Goal: Information Seeking & Learning: Learn about a topic

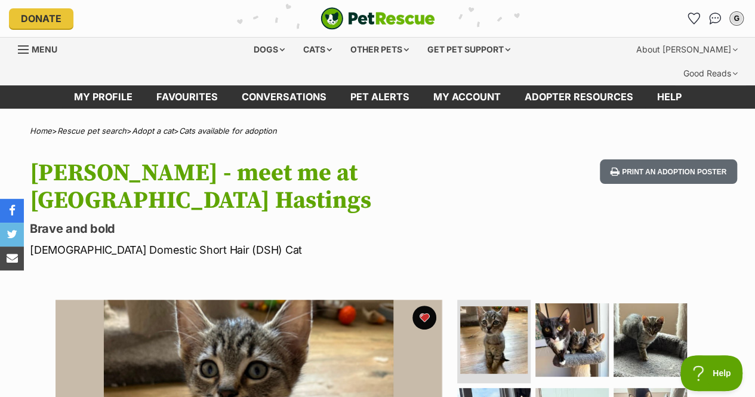
click at [688, 15] on icon "Favourites" at bounding box center [693, 18] width 11 height 11
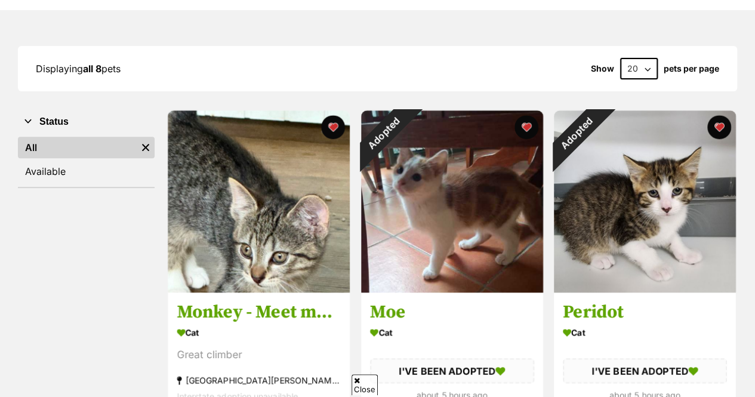
click at [526, 115] on button "favourite" at bounding box center [526, 127] width 24 height 24
click at [709, 115] on button "favourite" at bounding box center [719, 127] width 24 height 24
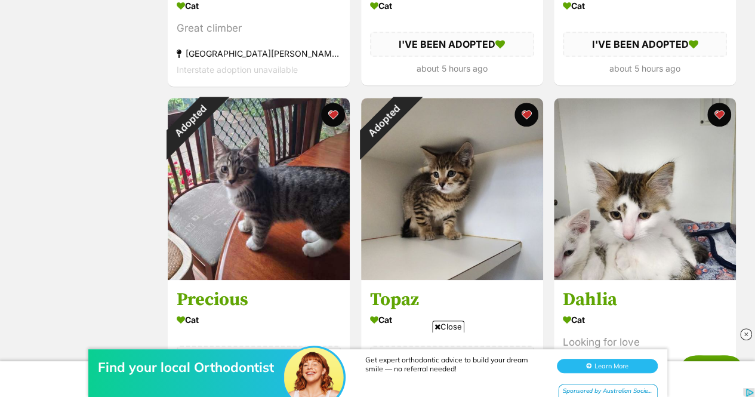
scroll to position [484, 0]
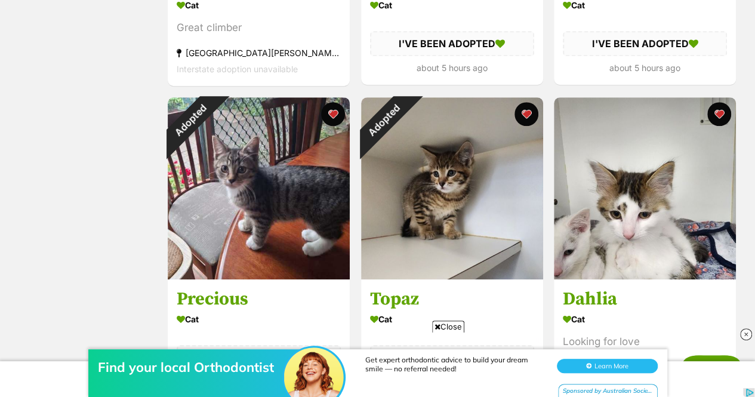
click at [338, 102] on button "favourite" at bounding box center [333, 114] width 24 height 24
click at [530, 102] on button "favourite" at bounding box center [526, 114] width 24 height 24
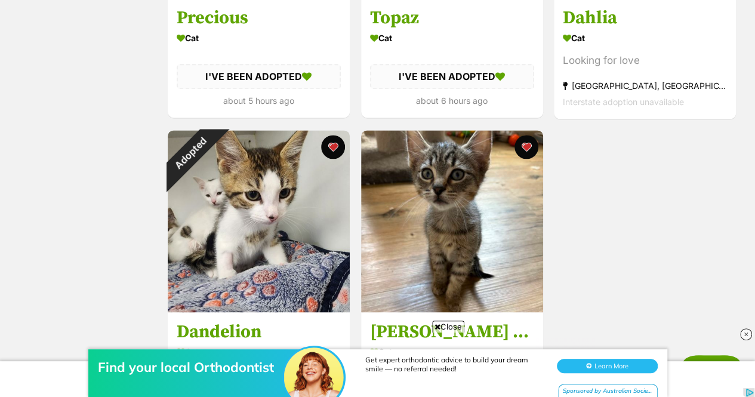
scroll to position [768, 0]
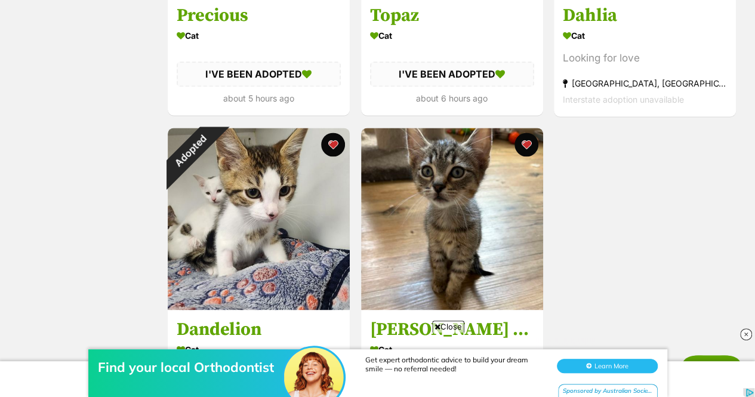
click at [342, 132] on button "favourite" at bounding box center [333, 144] width 24 height 24
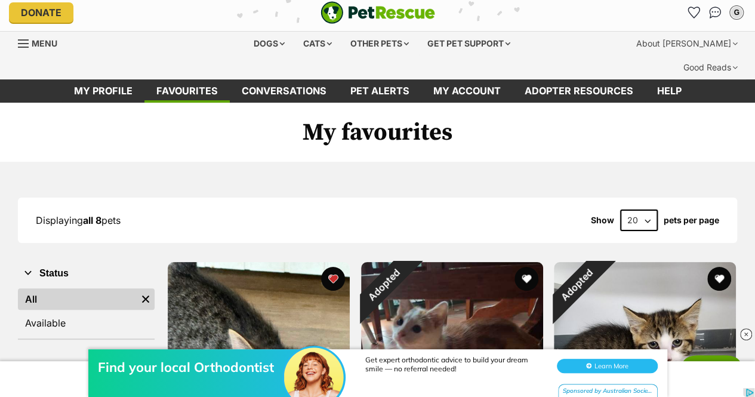
scroll to position [0, 0]
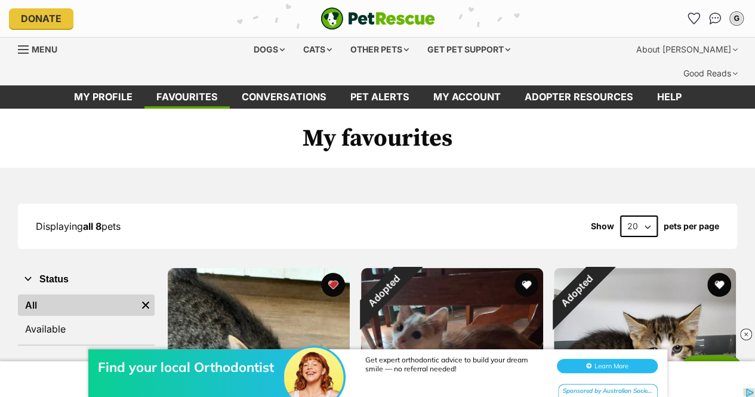
click at [330, 51] on div "Cats" at bounding box center [317, 50] width 45 height 24
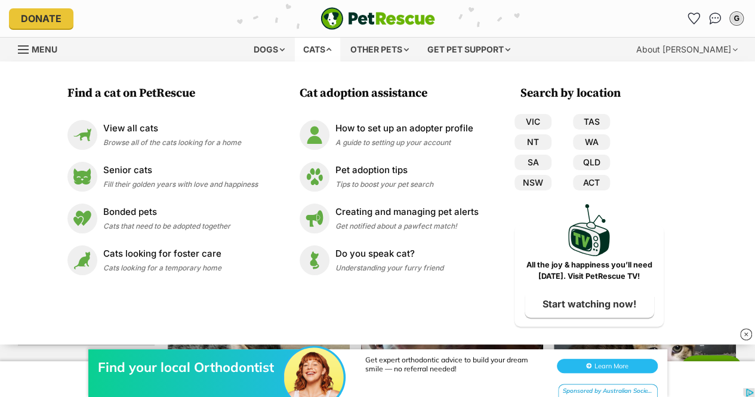
click at [202, 137] on div "View all cats Browse all of the cats looking for a home" at bounding box center [172, 135] width 138 height 26
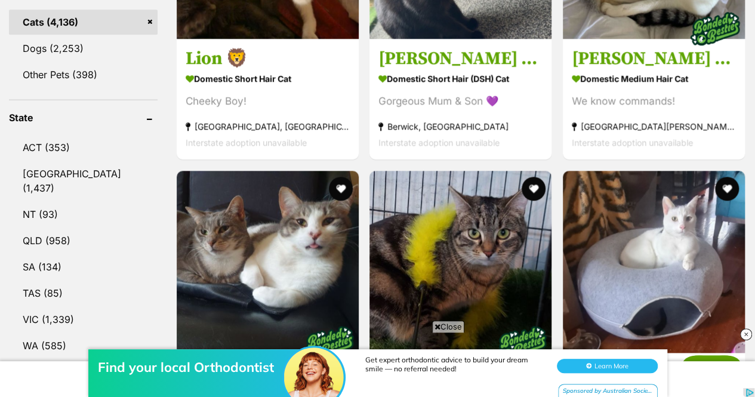
scroll to position [586, 0]
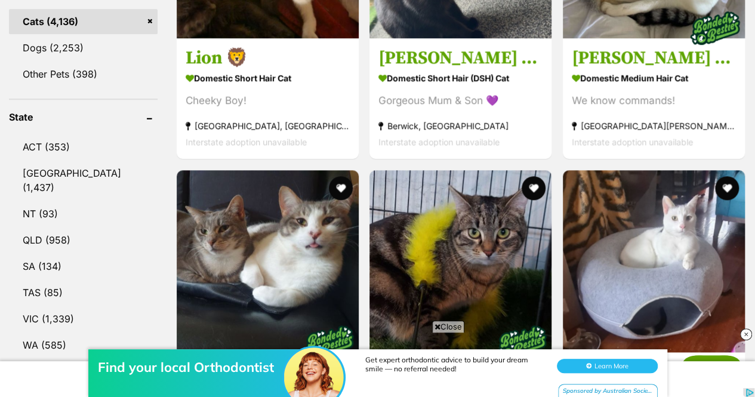
click at [52, 306] on link "VIC (1,339)" at bounding box center [83, 318] width 149 height 25
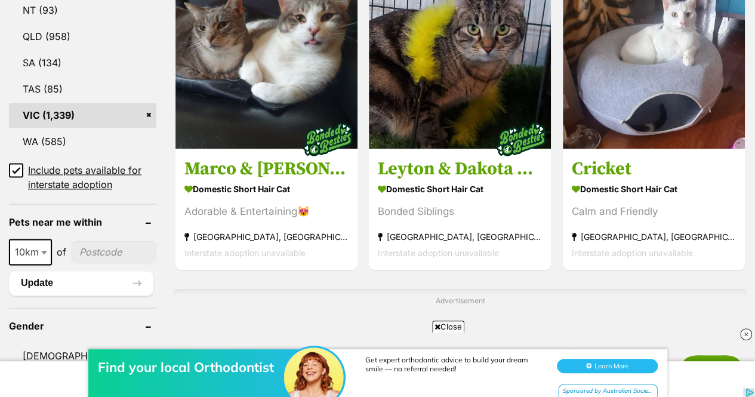
click at [89, 240] on input"] "postcode" at bounding box center [113, 251] width 85 height 23
type input"] "3193"
click at [81, 271] on button "Update" at bounding box center [81, 283] width 144 height 24
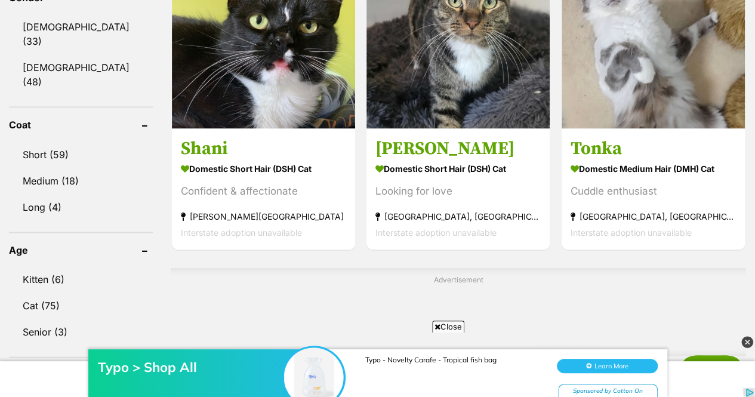
scroll to position [784, 0]
click at [89, 266] on link "Kitten (6)" at bounding box center [81, 278] width 144 height 25
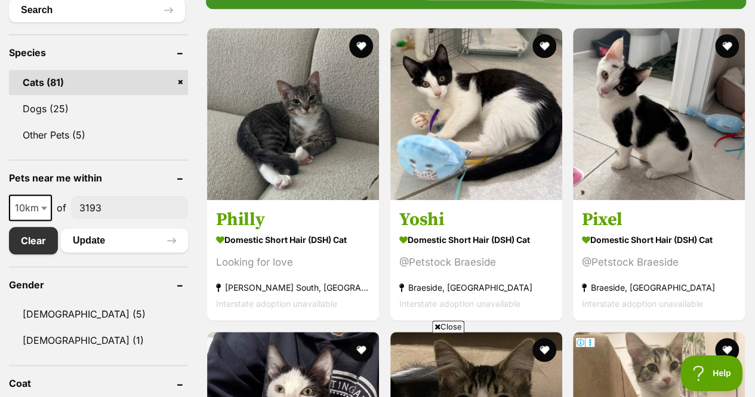
scroll to position [509, 0]
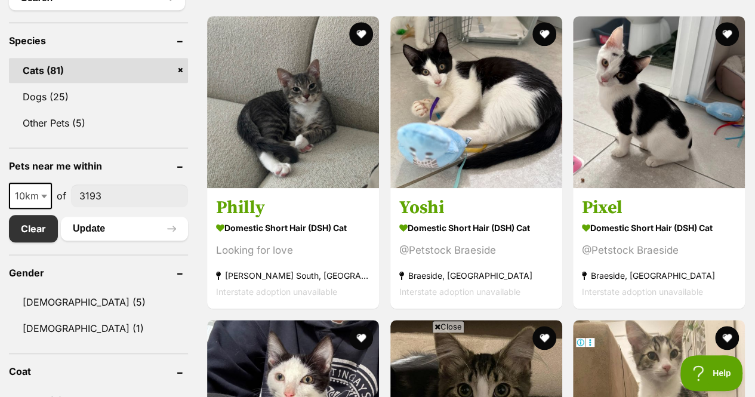
click at [38, 187] on span "10km" at bounding box center [30, 195] width 41 height 17
select select "25"
click at [87, 217] on button "Update" at bounding box center [124, 229] width 127 height 24
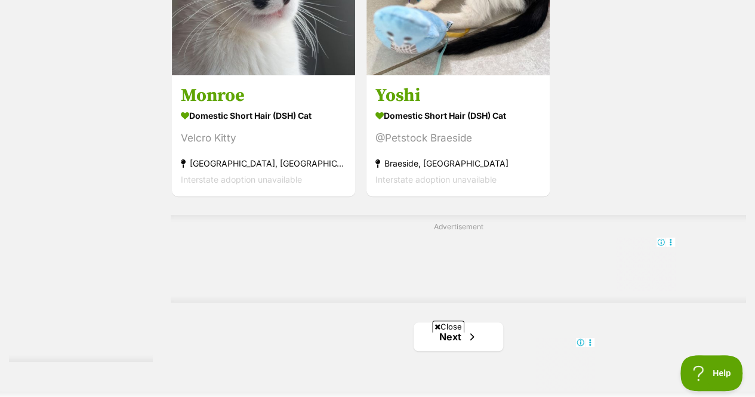
scroll to position [2649, 0]
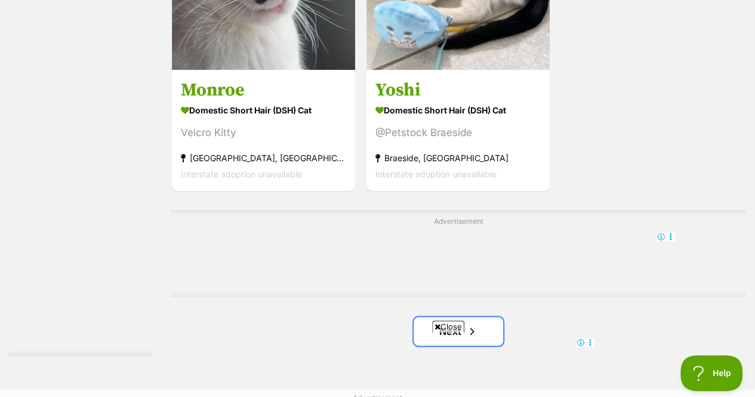
click at [473, 324] on span "Next page" at bounding box center [472, 331] width 12 height 14
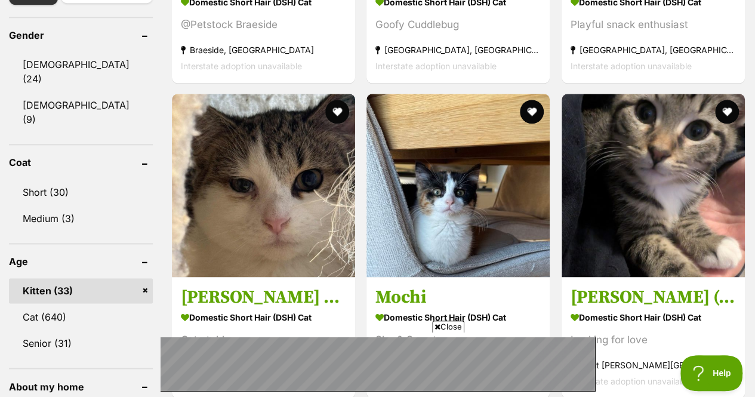
scroll to position [746, 0]
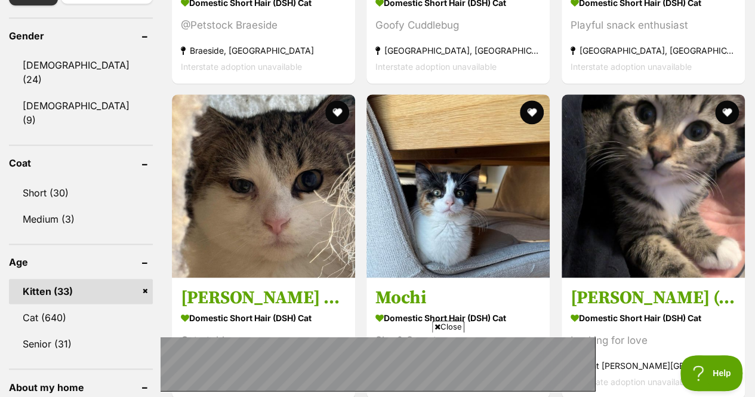
click at [677, 123] on img at bounding box center [652, 185] width 183 height 183
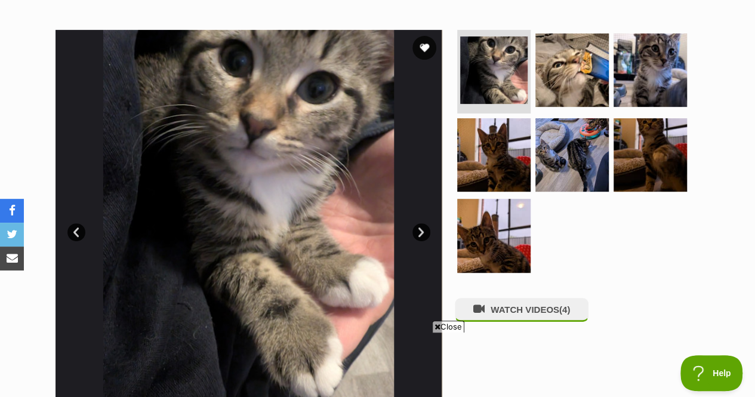
click at [577, 52] on img at bounding box center [571, 69] width 73 height 73
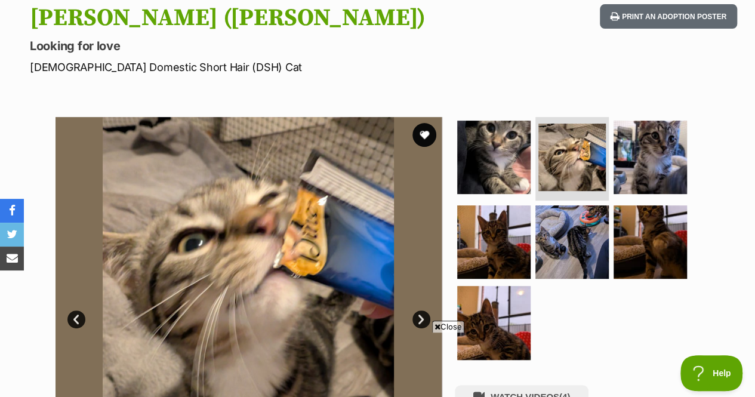
scroll to position [147, 0]
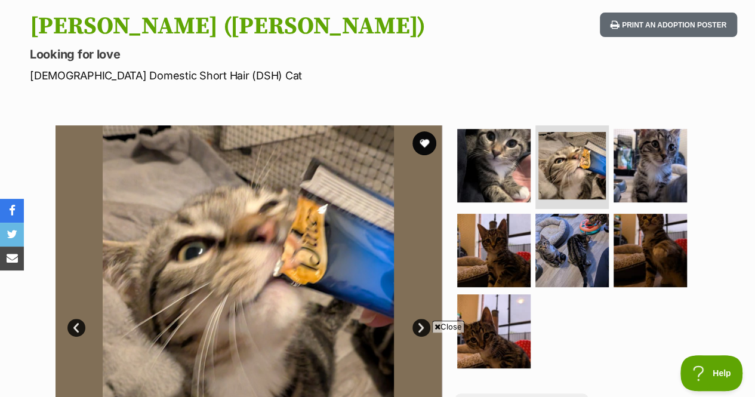
click at [433, 131] on button "favourite" at bounding box center [424, 143] width 24 height 24
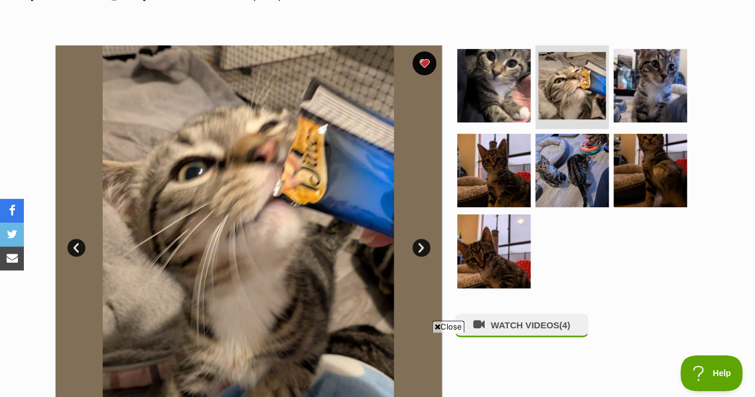
scroll to position [236, 0]
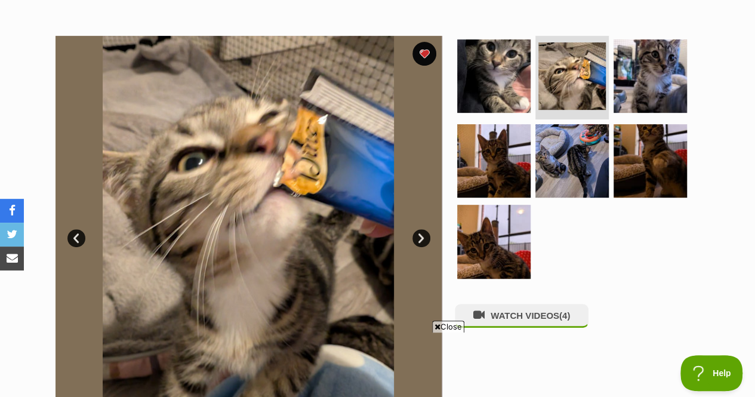
click at [644, 39] on img at bounding box center [649, 75] width 73 height 73
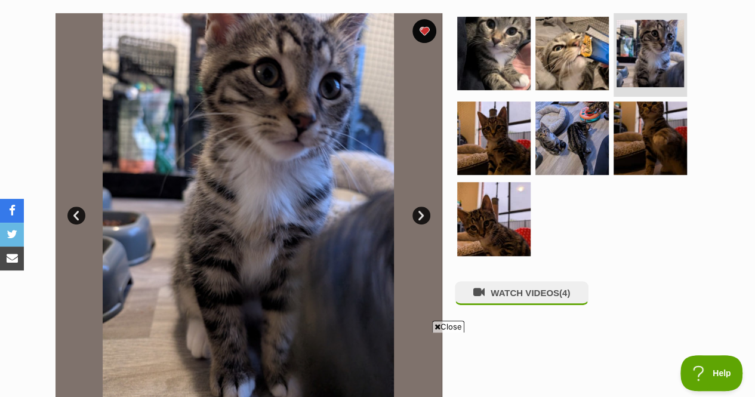
scroll to position [261, 0]
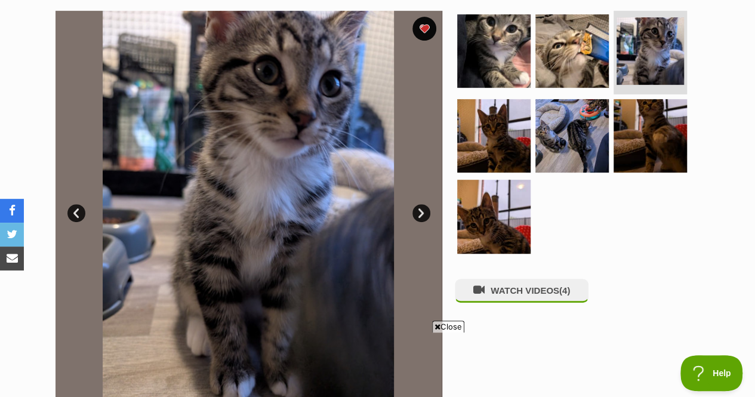
click at [515, 99] on img at bounding box center [493, 135] width 73 height 73
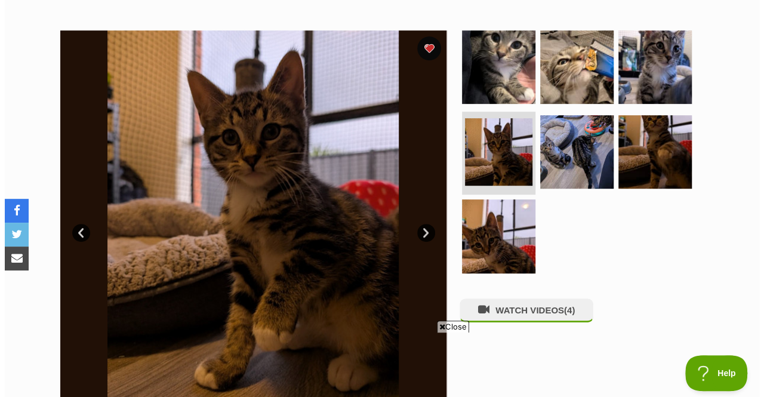
scroll to position [241, 0]
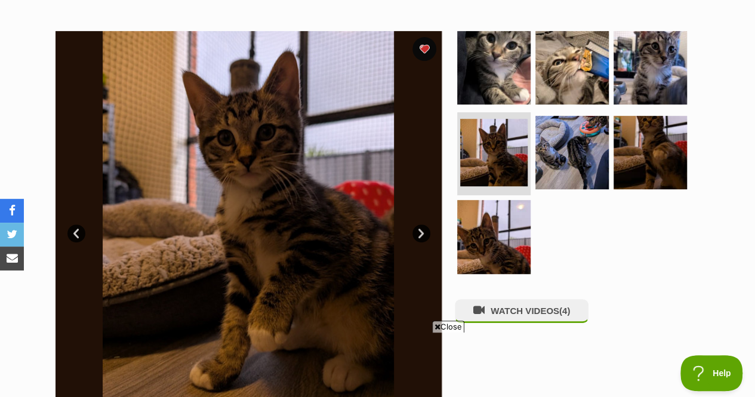
click at [576, 116] on img at bounding box center [571, 152] width 73 height 73
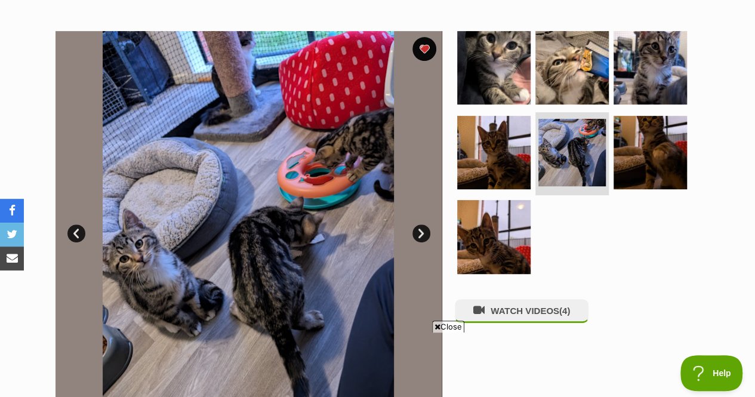
click at [655, 116] on img at bounding box center [649, 152] width 73 height 73
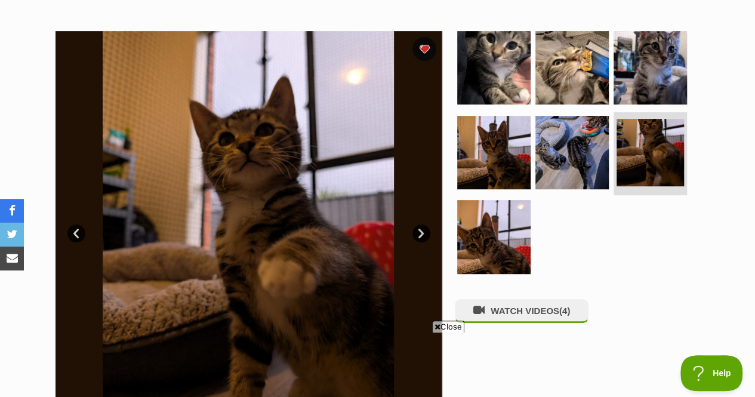
click at [490, 200] on img at bounding box center [493, 236] width 73 height 73
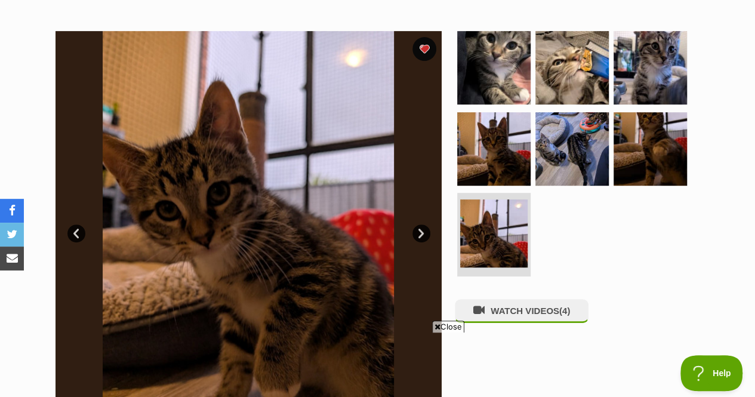
click at [494, 299] on button "WATCH VIDEOS (4)" at bounding box center [522, 310] width 134 height 23
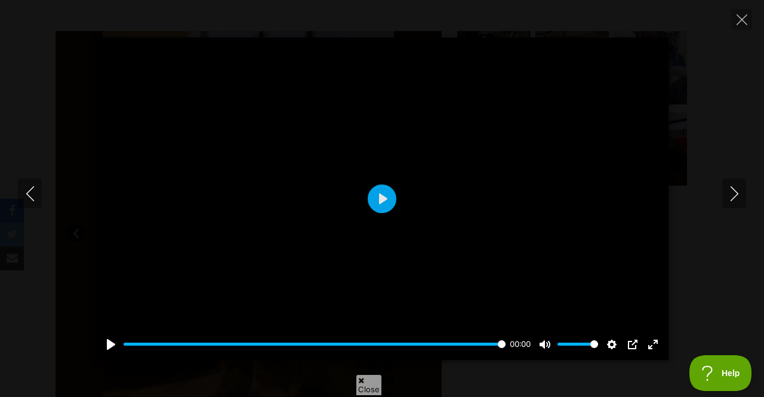
click at [435, 176] on div at bounding box center [381, 199] width 573 height 322
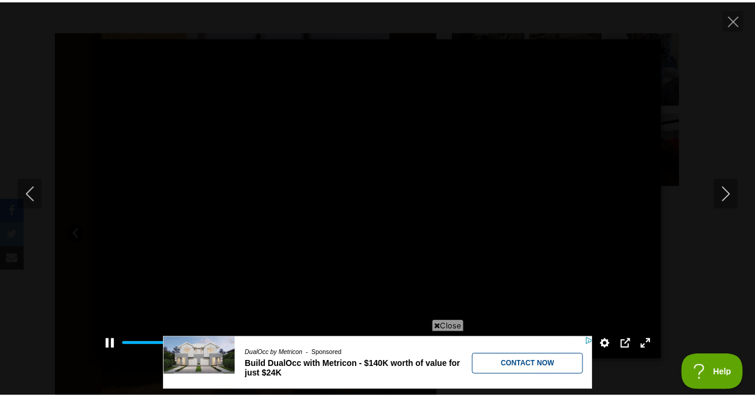
scroll to position [0, 0]
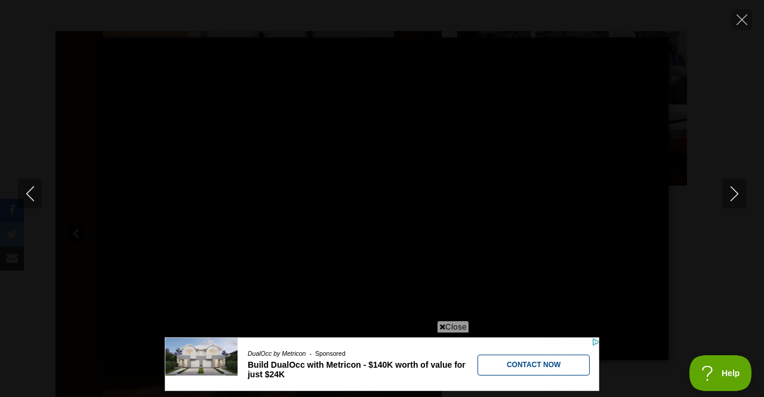
click at [732, 186] on icon "Next" at bounding box center [734, 193] width 15 height 15
type input "75.39"
click at [734, 188] on icon "Next" at bounding box center [734, 193] width 15 height 15
type input "44.94"
click at [742, 18] on icon "Close" at bounding box center [741, 19] width 11 height 11
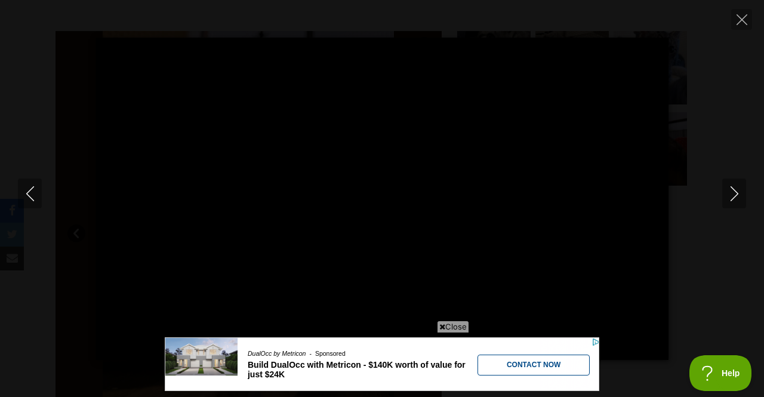
type input "28.62"
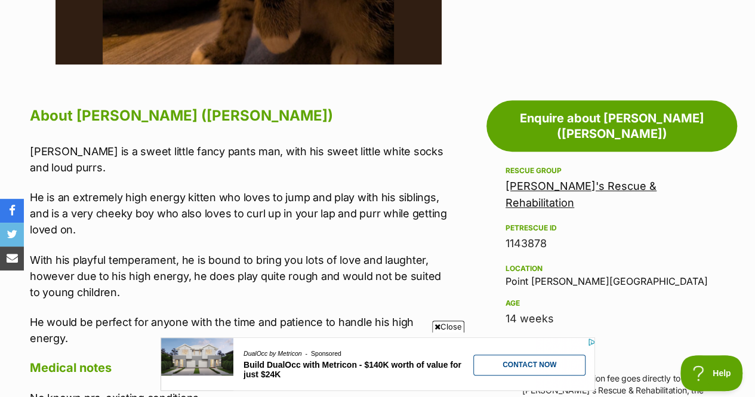
scroll to position [610, 0]
